Goal: Task Accomplishment & Management: Use online tool/utility

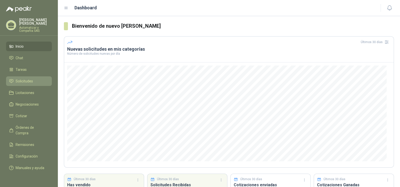
click at [24, 79] on span "Solicitudes" at bounding box center [24, 81] width 17 height 6
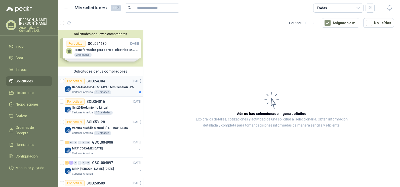
click at [103, 85] on p "Banda Habasit A5 50X4243 Mm Tension -2%" at bounding box center [103, 87] width 62 height 5
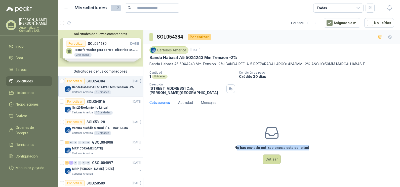
drag, startPoint x: 239, startPoint y: 146, endPoint x: 309, endPoint y: 145, distance: 70.2
click at [309, 145] on div "No has enviado cotizaciones a esta solicitud Cotizar" at bounding box center [271, 144] width 257 height 64
drag, startPoint x: 307, startPoint y: 147, endPoint x: 222, endPoint y: 157, distance: 85.1
click at [222, 157] on div "No has enviado cotizaciones a esta solicitud Cotizar" at bounding box center [271, 144] width 257 height 64
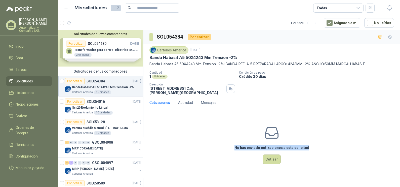
click at [220, 157] on div "No has enviado cotizaciones a esta solicitud Cotizar" at bounding box center [271, 144] width 257 height 64
click at [223, 148] on div "No has enviado cotizaciones a esta solicitud Cotizar" at bounding box center [271, 144] width 257 height 64
click at [236, 113] on div "No has enviado cotizaciones a esta solicitud Cotizar" at bounding box center [271, 144] width 257 height 64
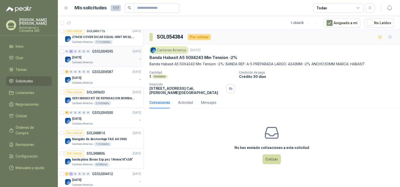
scroll to position [157, 0]
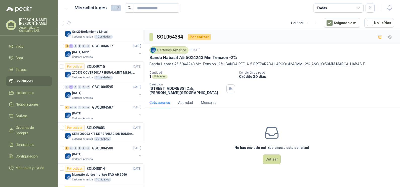
click at [197, 145] on div "No has enviado cotizaciones a esta solicitud Cotizar" at bounding box center [271, 144] width 257 height 64
drag, startPoint x: 204, startPoint y: 141, endPoint x: 169, endPoint y: 153, distance: 37.7
click at [169, 153] on div "No has enviado cotizaciones a esta solicitud Cotizar" at bounding box center [271, 144] width 257 height 64
click at [157, 170] on div "No has enviado cotizaciones a esta solicitud Cotizar" at bounding box center [271, 144] width 257 height 64
click at [185, 139] on div "No has enviado cotizaciones a esta solicitud Cotizar" at bounding box center [271, 144] width 257 height 64
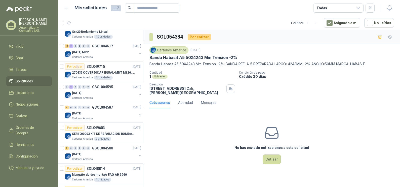
click at [185, 150] on div "No has enviado cotizaciones a esta solicitud Cotizar" at bounding box center [271, 144] width 257 height 64
click at [183, 143] on div "No has enviado cotizaciones a esta solicitud Cotizar" at bounding box center [271, 144] width 257 height 64
click at [185, 103] on div "Actividad" at bounding box center [185, 103] width 15 height 6
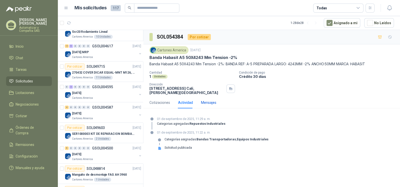
click at [210, 100] on div "Mensajes" at bounding box center [208, 103] width 15 height 6
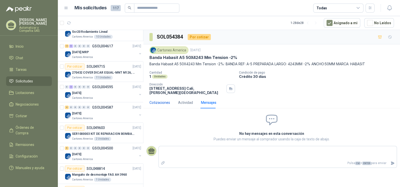
click at [164, 103] on div "Cotizaciones" at bounding box center [159, 103] width 21 height 6
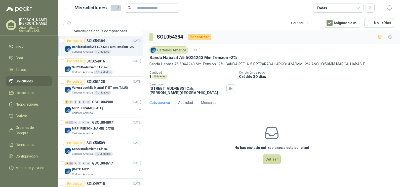
scroll to position [0, 0]
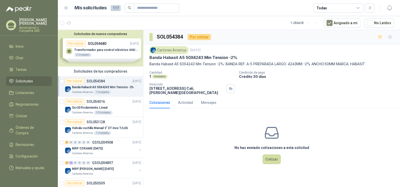
click at [103, 81] on p "SOL054384" at bounding box center [96, 81] width 18 height 4
drag, startPoint x: 237, startPoint y: 147, endPoint x: 311, endPoint y: 141, distance: 73.7
click at [311, 141] on div "No has enviado cotizaciones a esta solicitud Cotizar" at bounding box center [271, 144] width 257 height 64
drag, startPoint x: 311, startPoint y: 141, endPoint x: 304, endPoint y: 147, distance: 8.7
click at [221, 151] on div "No has enviado cotizaciones a esta solicitud Cotizar" at bounding box center [271, 144] width 257 height 64
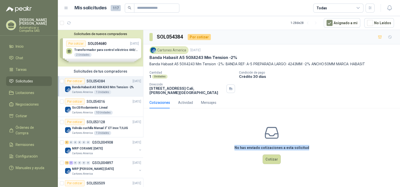
click at [221, 151] on div "No has enviado cotizaciones a esta solicitud Cotizar" at bounding box center [271, 144] width 257 height 64
